Goal: Task Accomplishment & Management: Use online tool/utility

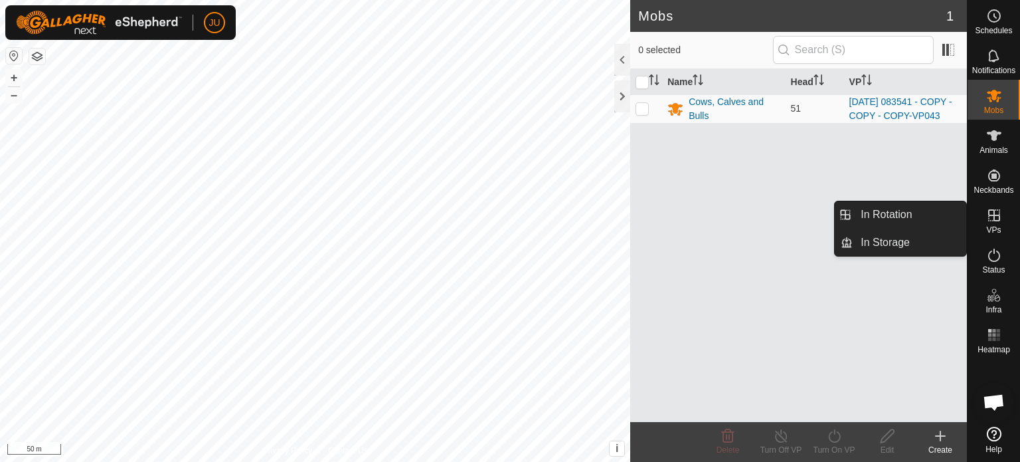
click at [997, 219] on icon at bounding box center [994, 215] width 16 height 16
click at [872, 214] on link "In Rotation" at bounding box center [910, 214] width 114 height 27
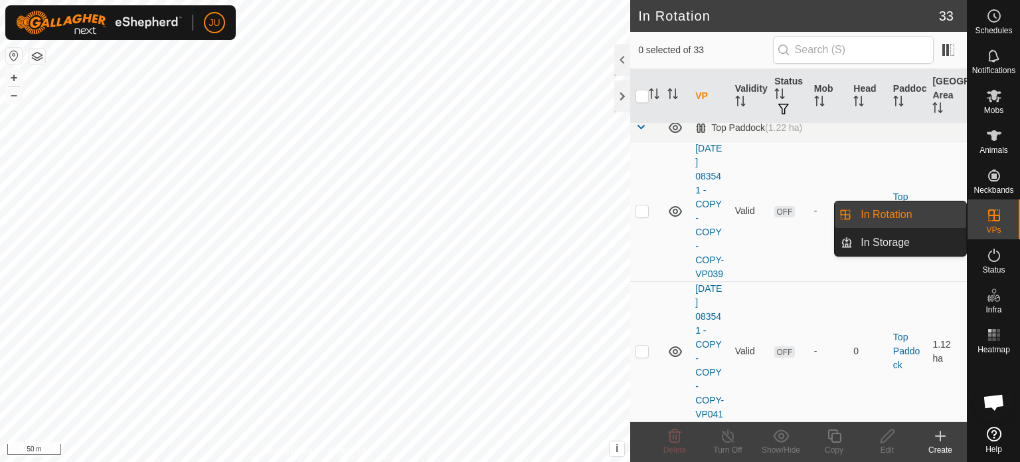
scroll to position [4852, 0]
click at [646, 49] on p-checkbox at bounding box center [642, 44] width 13 height 11
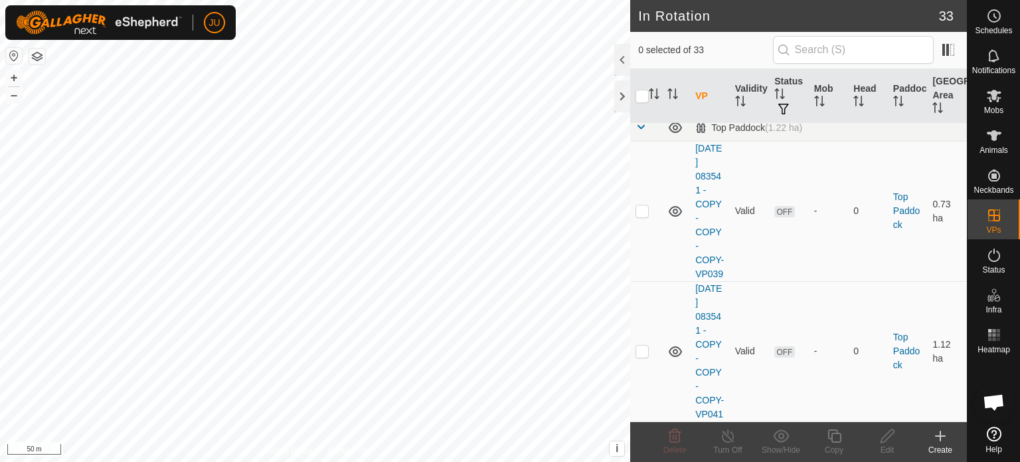
checkbox input "true"
click at [835, 434] on icon at bounding box center [834, 436] width 17 height 16
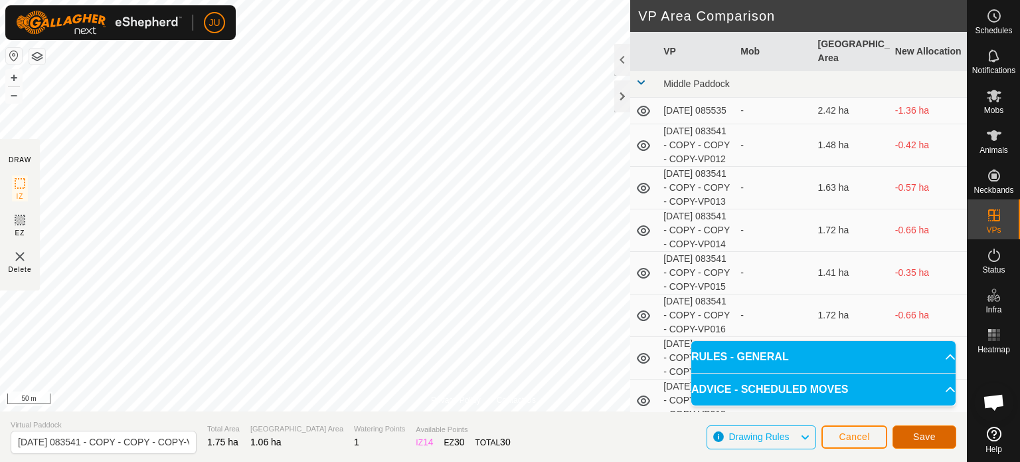
click at [925, 430] on button "Save" at bounding box center [925, 436] width 64 height 23
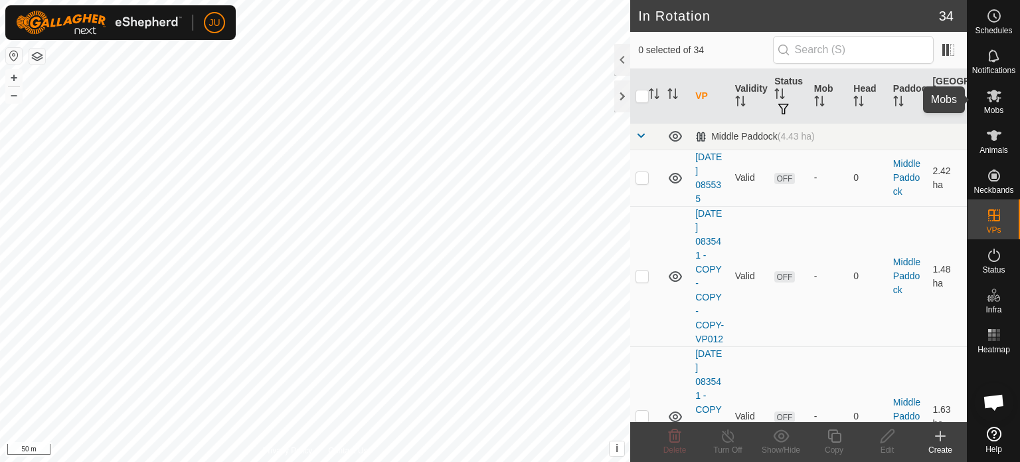
click at [996, 98] on icon at bounding box center [994, 96] width 15 height 13
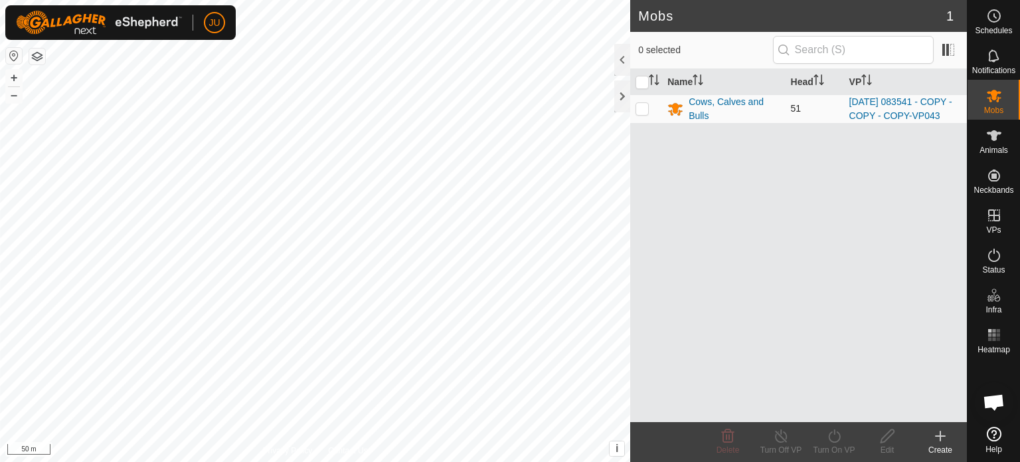
click at [640, 114] on p-checkbox at bounding box center [642, 108] width 13 height 11
checkbox input "true"
click at [835, 433] on icon at bounding box center [834, 436] width 17 height 16
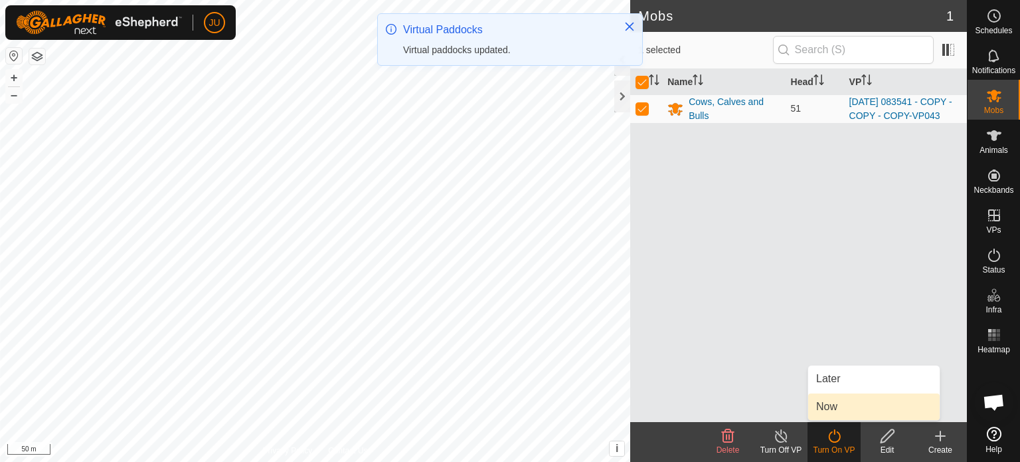
click at [856, 406] on link "Now" at bounding box center [874, 406] width 132 height 27
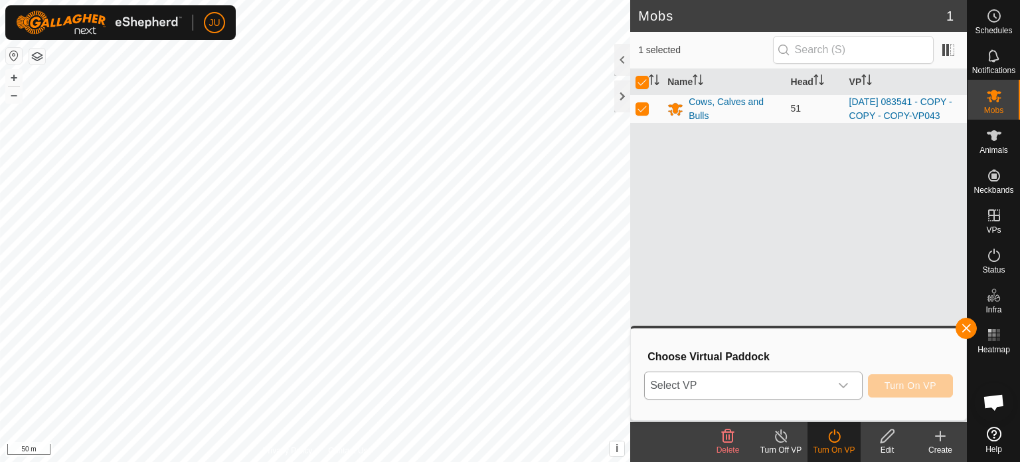
click at [832, 379] on div "dropdown trigger" at bounding box center [843, 385] width 27 height 27
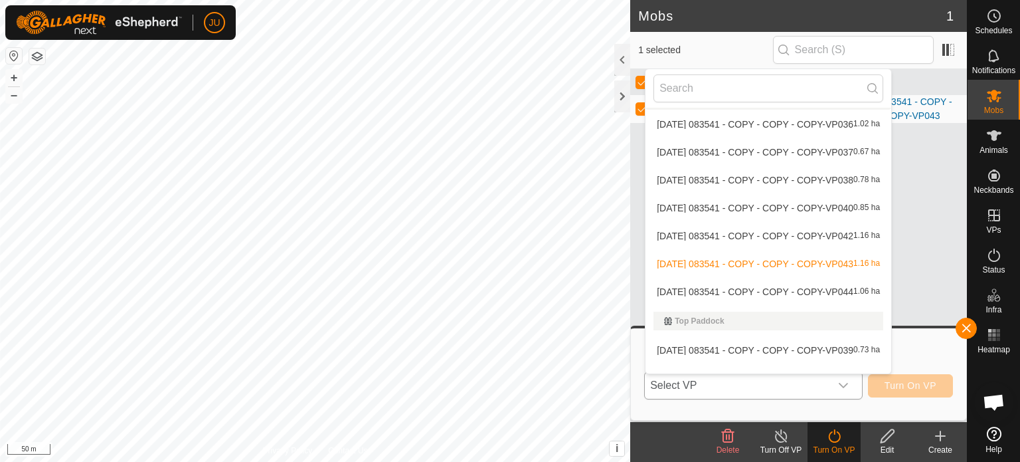
scroll to position [743, 0]
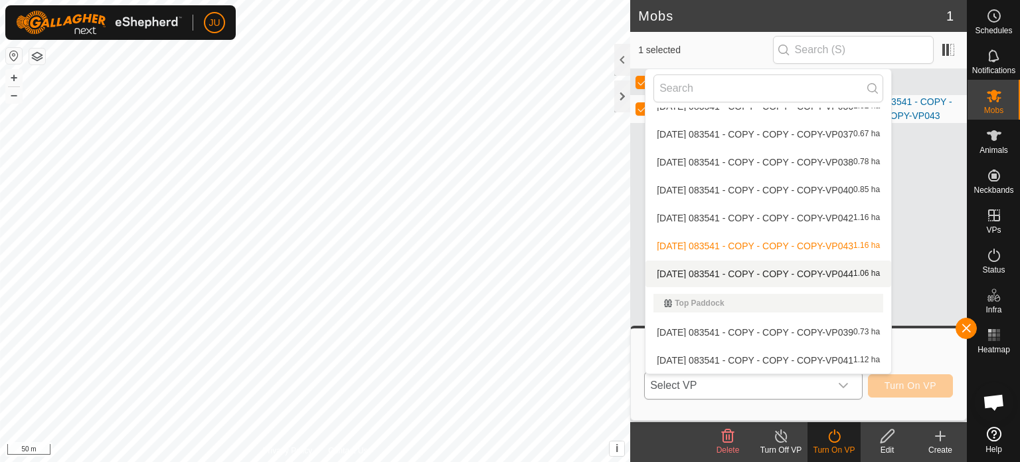
click at [787, 269] on span "[DATE] 083541 - COPY - COPY - COPY-VP044" at bounding box center [755, 273] width 197 height 9
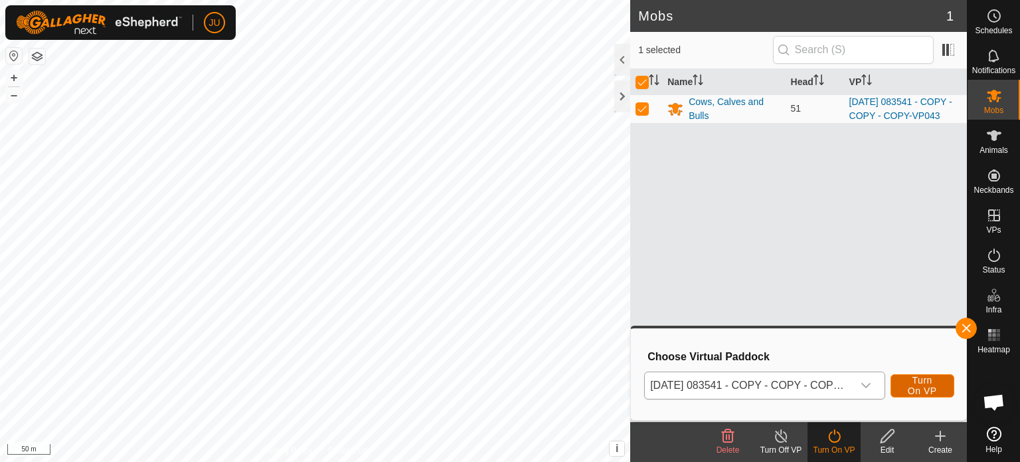
click at [925, 382] on span "Turn On VP" at bounding box center [922, 385] width 31 height 21
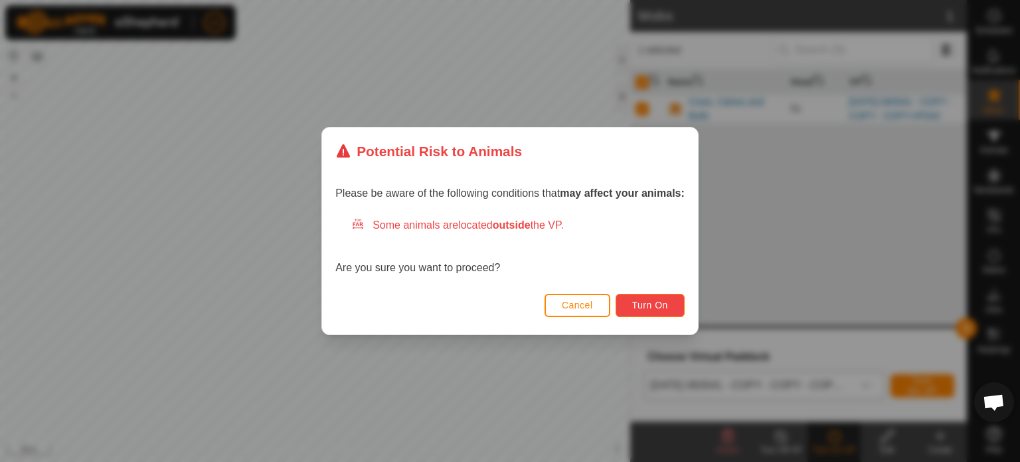
click at [649, 302] on span "Turn On" at bounding box center [650, 305] width 36 height 11
